Goal: Task Accomplishment & Management: Manage account settings

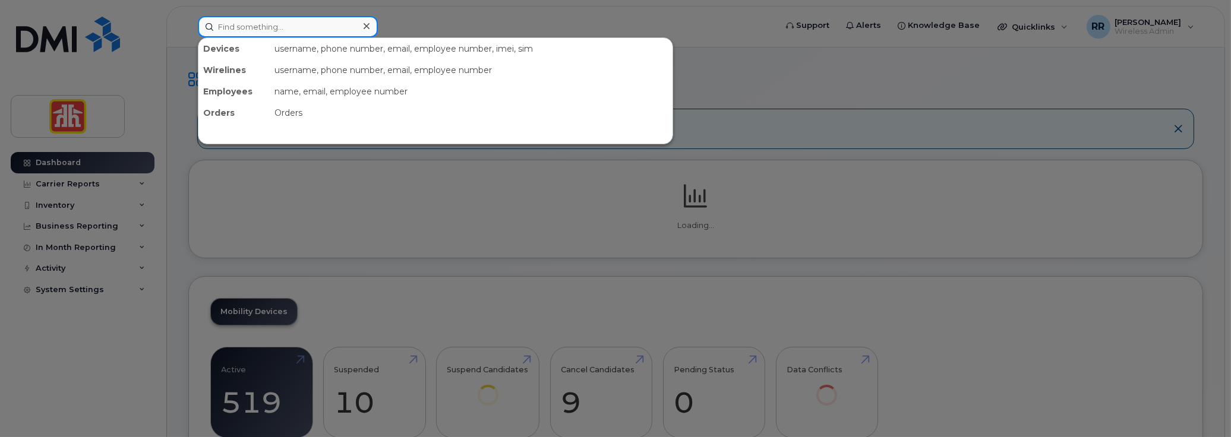
click at [267, 31] on input at bounding box center [288, 26] width 180 height 21
paste input "[PHONE_NUMBER]"
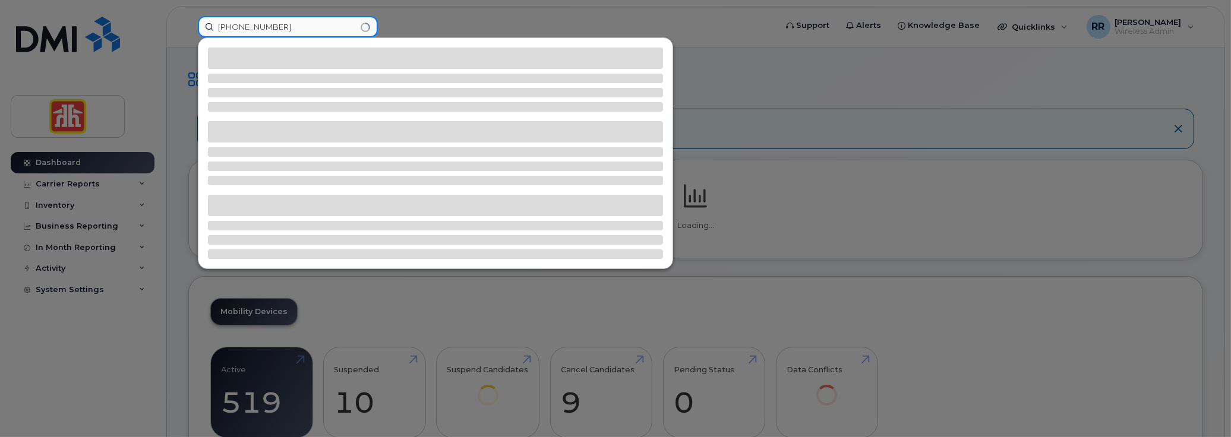
type input "[PHONE_NUMBER]"
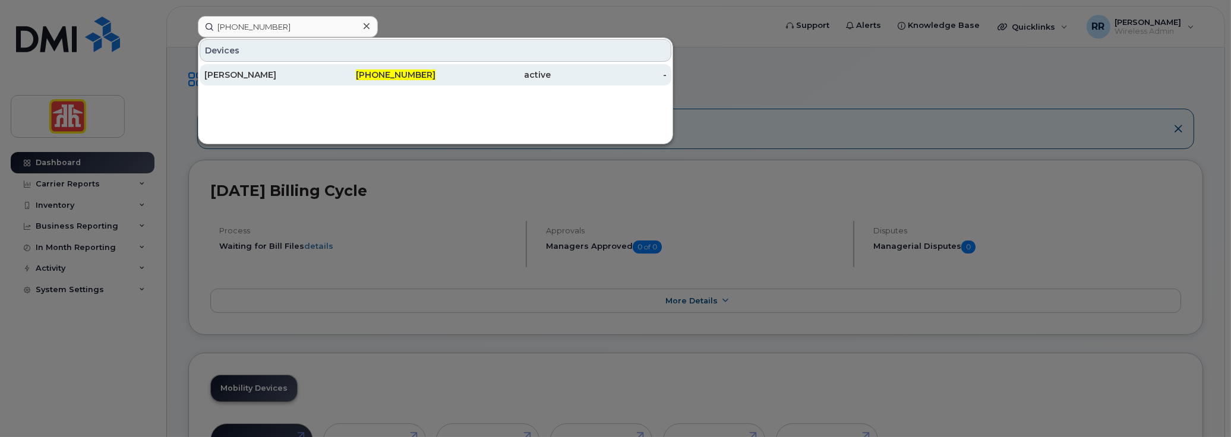
click at [320, 68] on div "[PERSON_NAME]" at bounding box center [378, 74] width 116 height 21
click at [261, 71] on div "[PERSON_NAME]" at bounding box center [262, 75] width 116 height 12
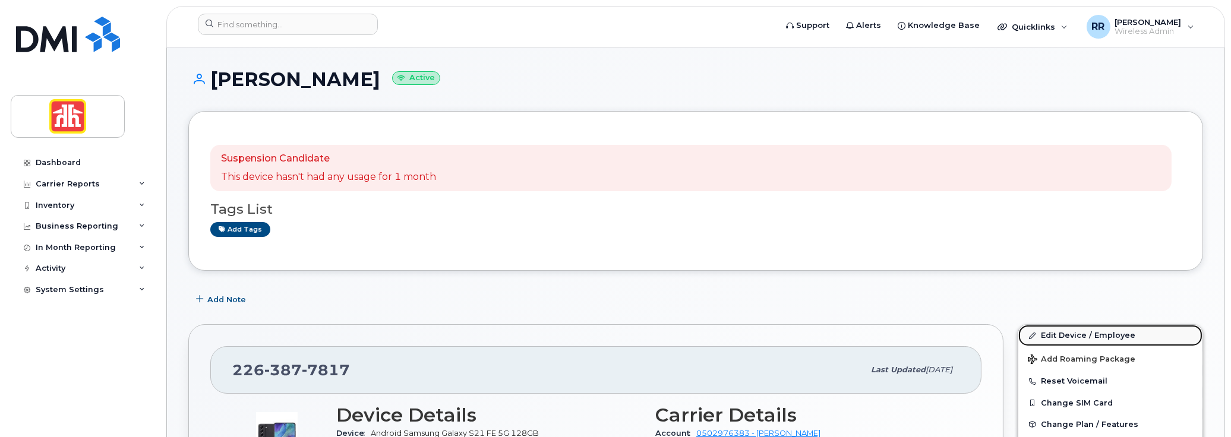
click at [1049, 333] on link "Edit Device / Employee" at bounding box center [1110, 335] width 184 height 21
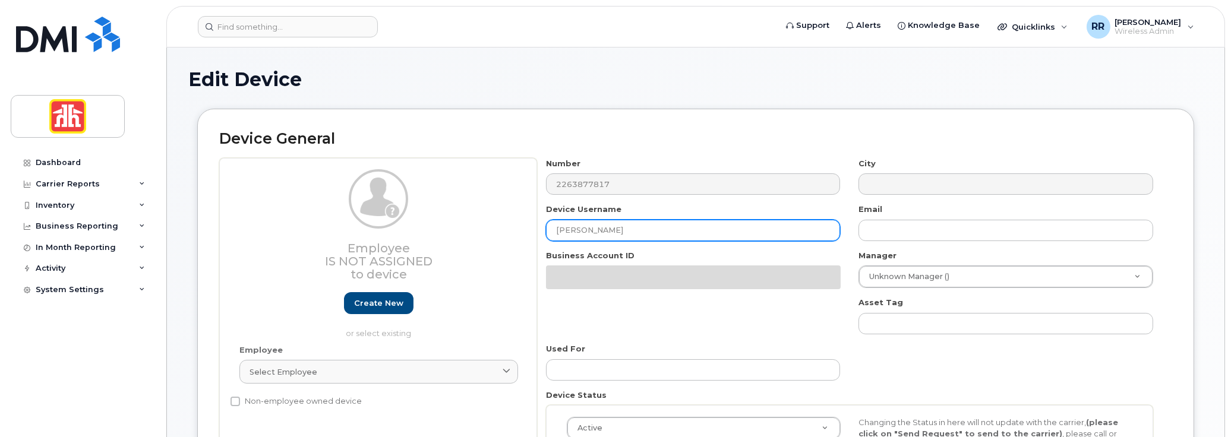
drag, startPoint x: 646, startPoint y: 227, endPoint x: 492, endPoint y: 239, distance: 154.9
click at [492, 239] on div "Employee Is not assigned to device Create new or select existing Employee Selec…" at bounding box center [695, 325] width 953 height 335
paste input "elissa Wagler"
type input "Melissa Wagler"
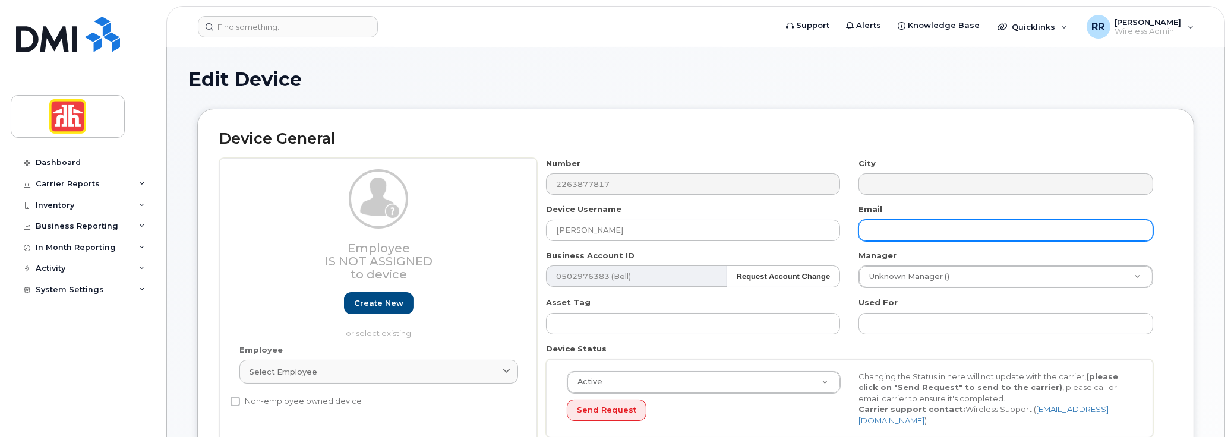
click at [926, 227] on input "text" at bounding box center [1005, 230] width 295 height 21
paste input "Melissa.Wagler@homehardwareca"
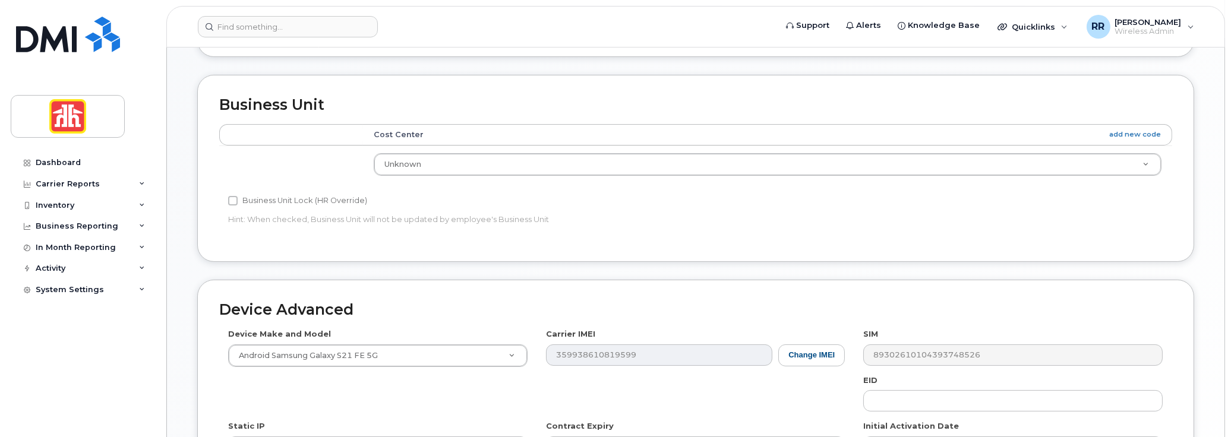
scroll to position [475, 0]
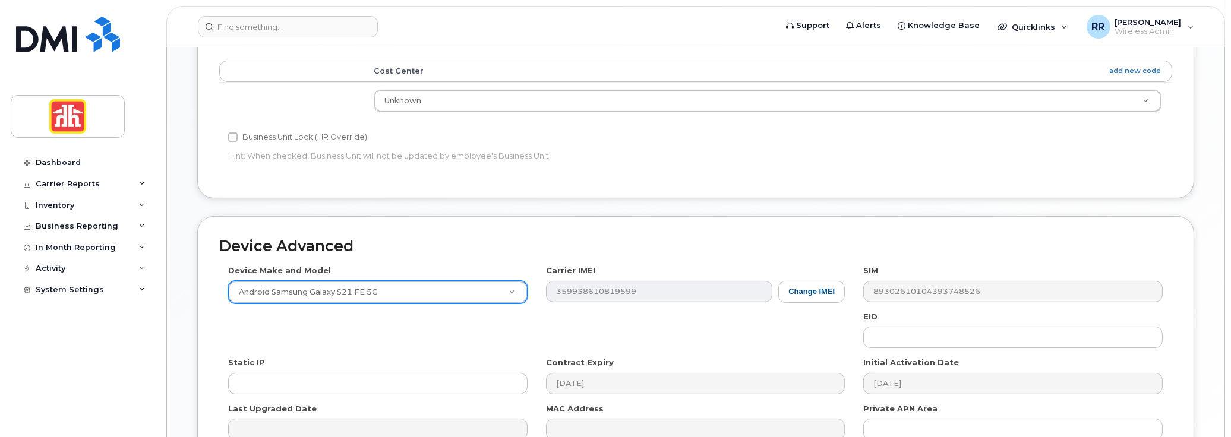
type input "Melissa.Wagler@homehardwareca"
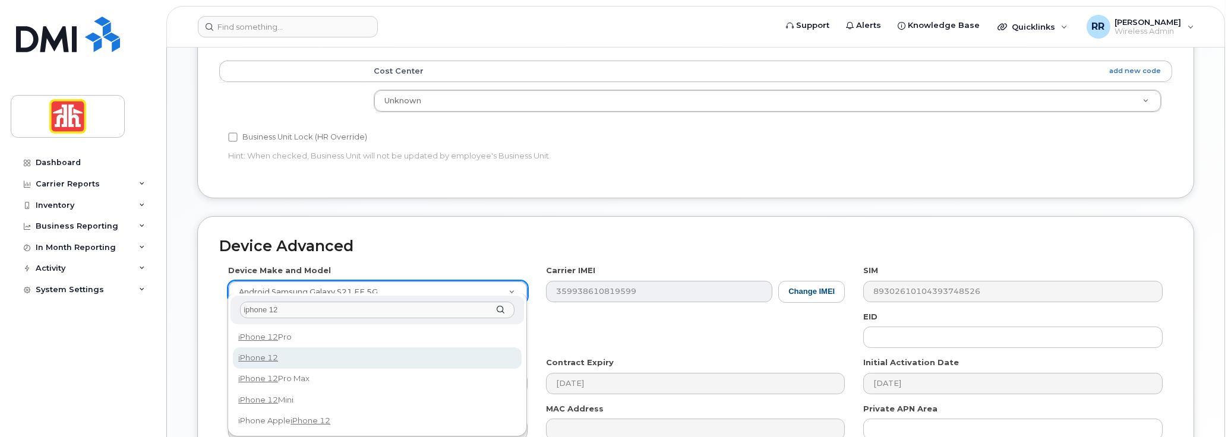
type input "iphone 12"
select select "2435"
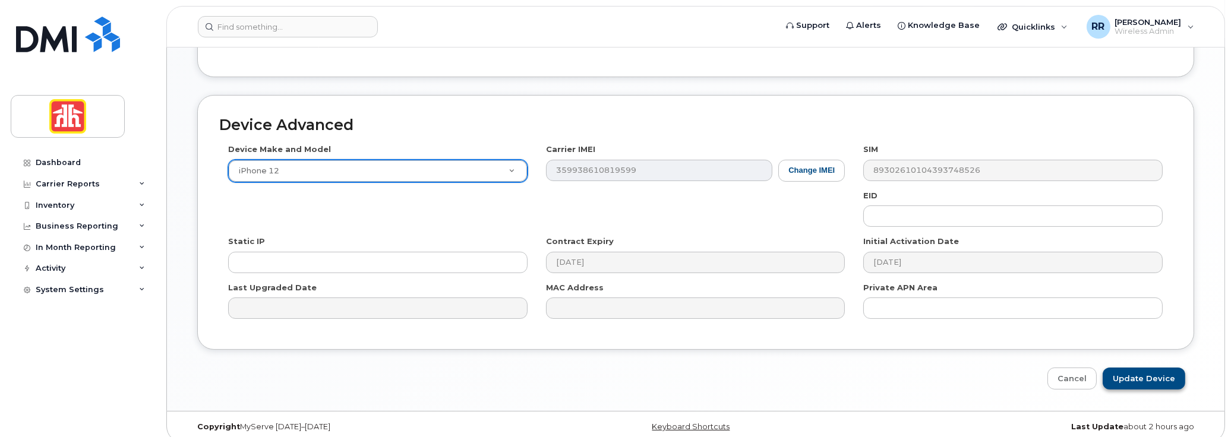
scroll to position [598, 0]
click at [1149, 371] on input "Update Device" at bounding box center [1143, 377] width 83 height 22
type input "Saving..."
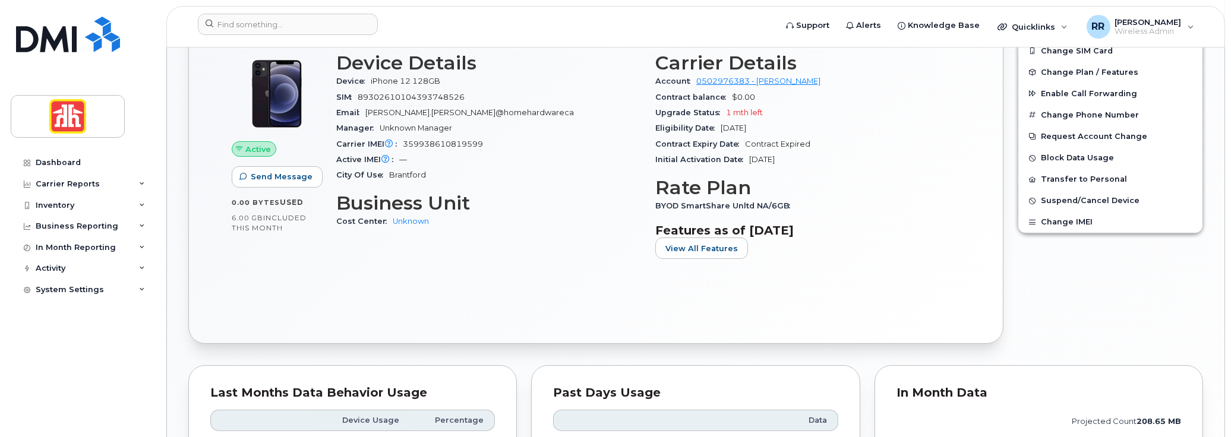
scroll to position [300, 0]
